Goal: Information Seeking & Learning: Find specific page/section

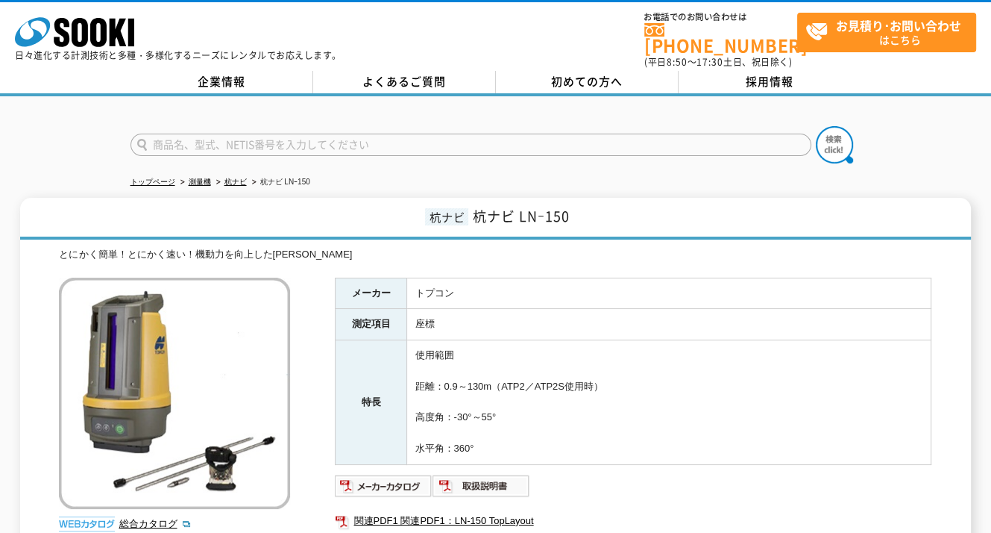
click at [383, 138] on input "text" at bounding box center [471, 145] width 681 height 22
type input "55"
click at [816, 126] on button at bounding box center [834, 144] width 37 height 37
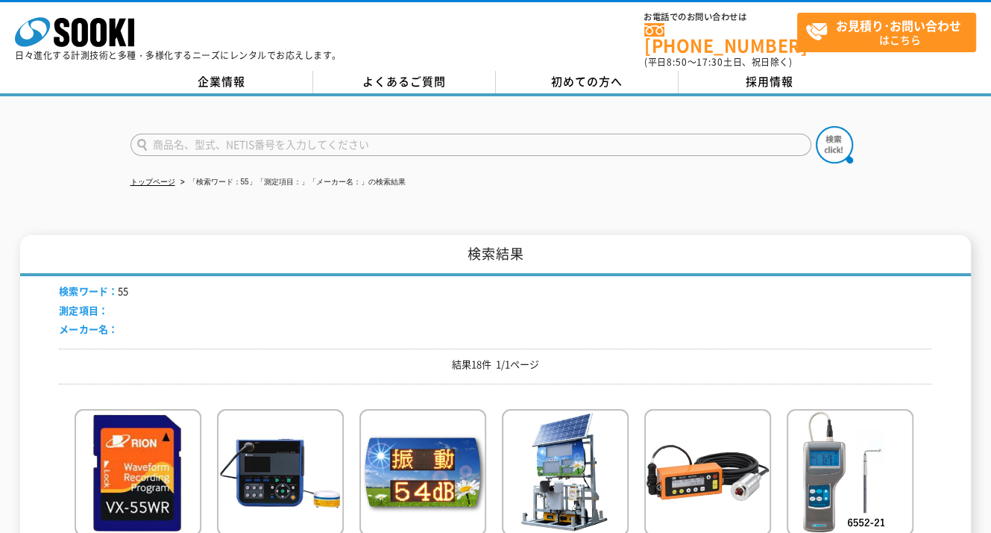
scroll to position [298, 0]
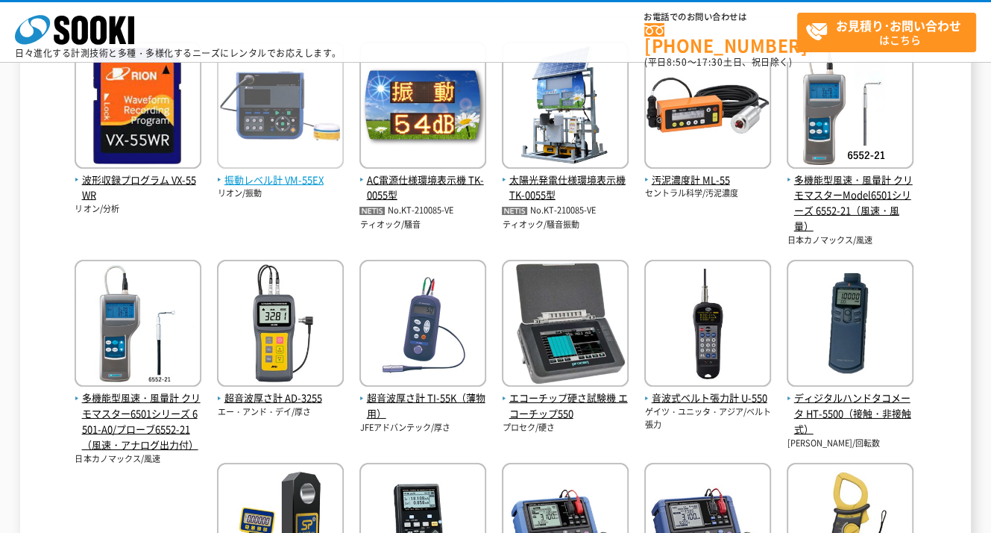
click at [286, 182] on span "振動レベル計 VM-55EX" at bounding box center [280, 180] width 127 height 16
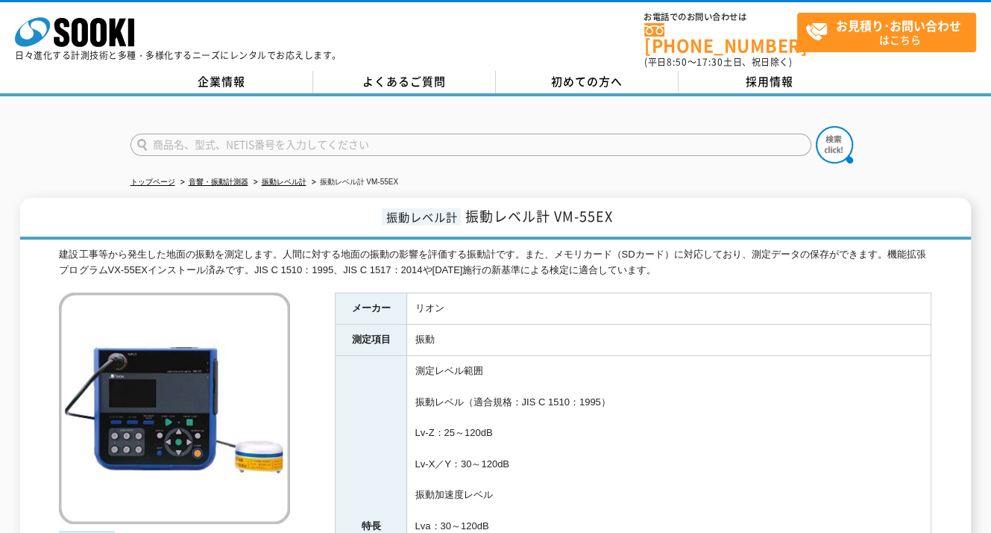
click at [459, 134] on input "text" at bounding box center [471, 145] width 681 height 22
type input "AS"
click at [816, 126] on button at bounding box center [834, 144] width 37 height 37
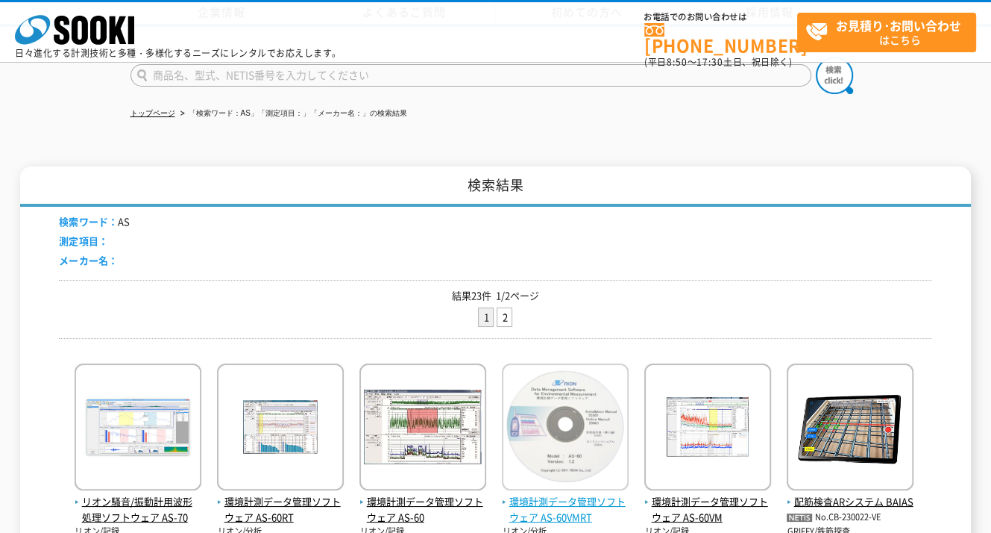
scroll to position [298, 0]
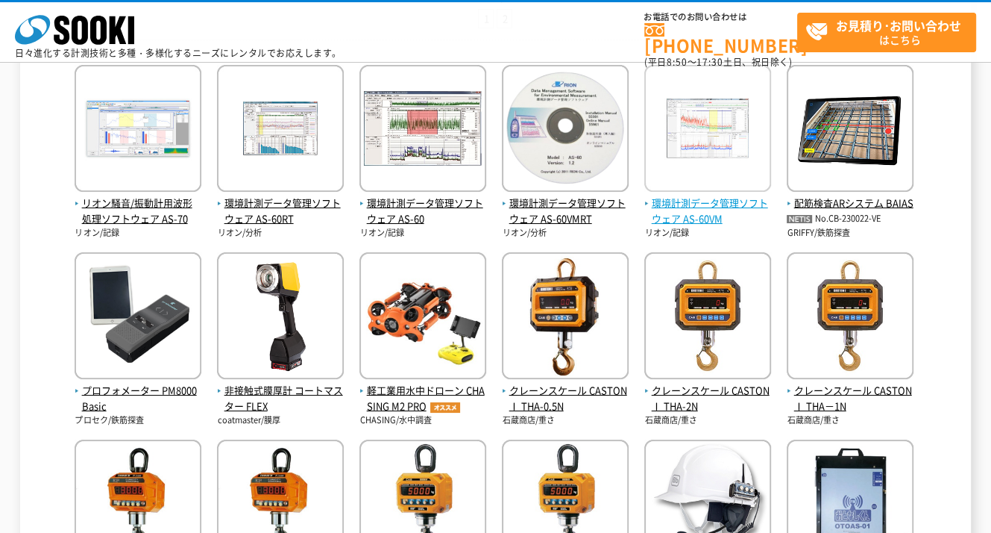
click at [732, 202] on span "環境計測データ管理ソフトウェア AS-60VM" at bounding box center [707, 210] width 127 height 31
